Goal: Task Accomplishment & Management: Manage account settings

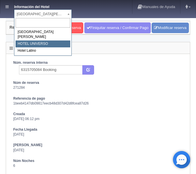
select select "358"
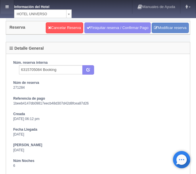
click at [8, 7] on icon at bounding box center [6, 7] width 3 height 4
click at [11, 5] on link at bounding box center [7, 7] width 14 height 14
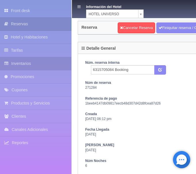
click at [25, 62] on link "Inventarios" at bounding box center [35, 63] width 71 height 13
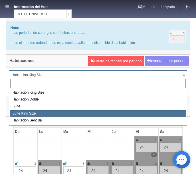
select select "588"
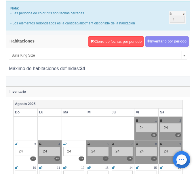
scroll to position [29, 0]
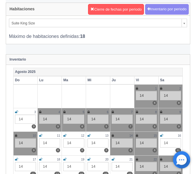
scroll to position [59, 0]
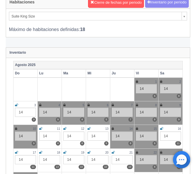
click at [39, 128] on icon at bounding box center [40, 128] width 3 height 3
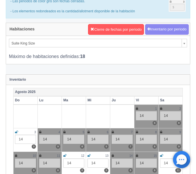
scroll to position [0, 0]
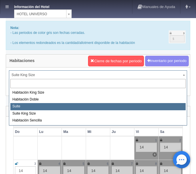
select select "584"
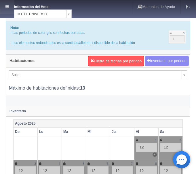
click at [10, 4] on link at bounding box center [7, 7] width 14 height 14
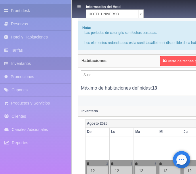
click at [21, 12] on link "Front desk" at bounding box center [35, 10] width 71 height 13
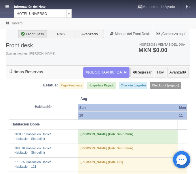
click at [8, 5] on link at bounding box center [7, 7] width 14 height 14
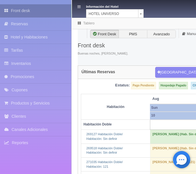
click at [15, 10] on link "Front desk" at bounding box center [35, 10] width 71 height 13
